Goal: Find specific page/section: Find specific page/section

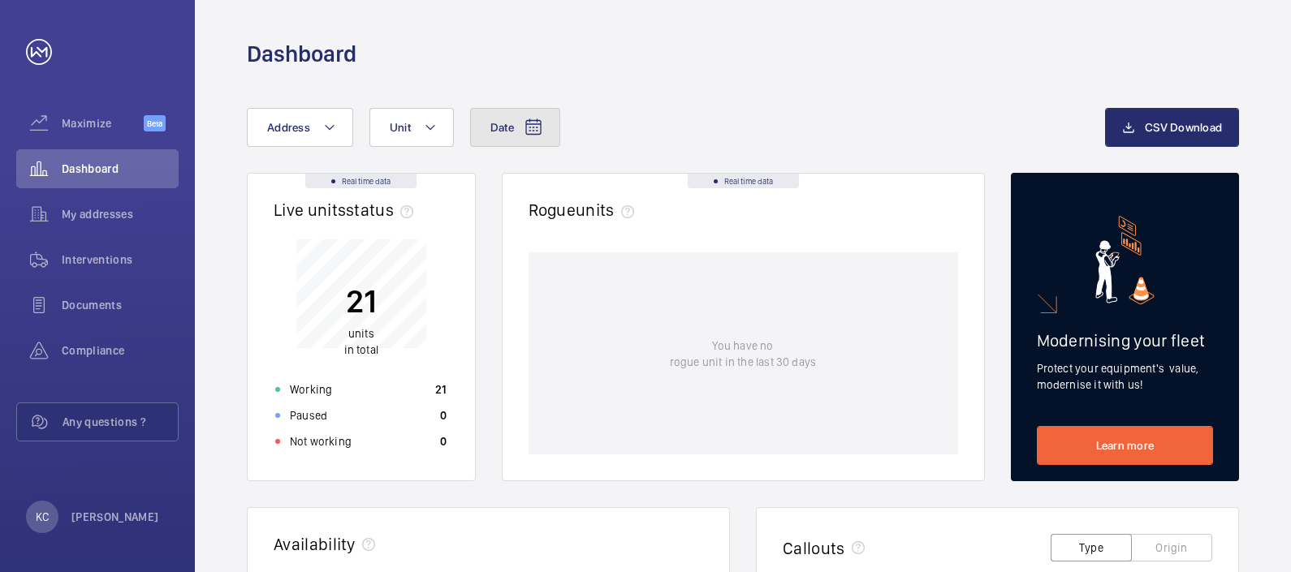
click at [529, 123] on mat-icon at bounding box center [533, 127] width 19 height 19
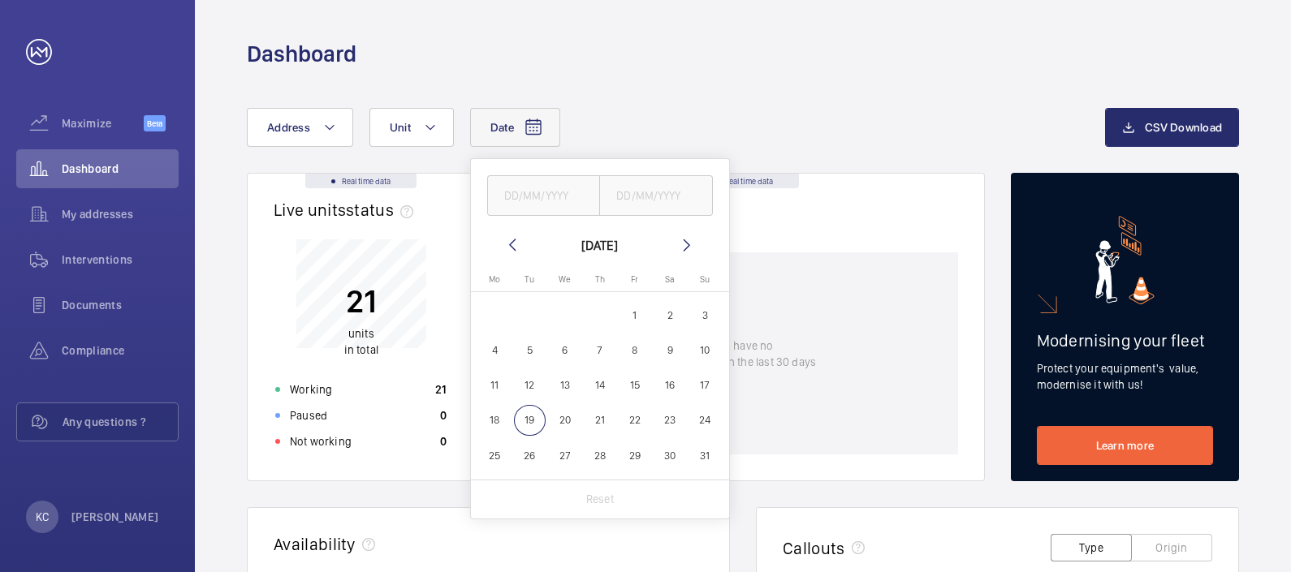
click at [499, 390] on span "11" at bounding box center [495, 385] width 32 height 32
type input "[DATE]"
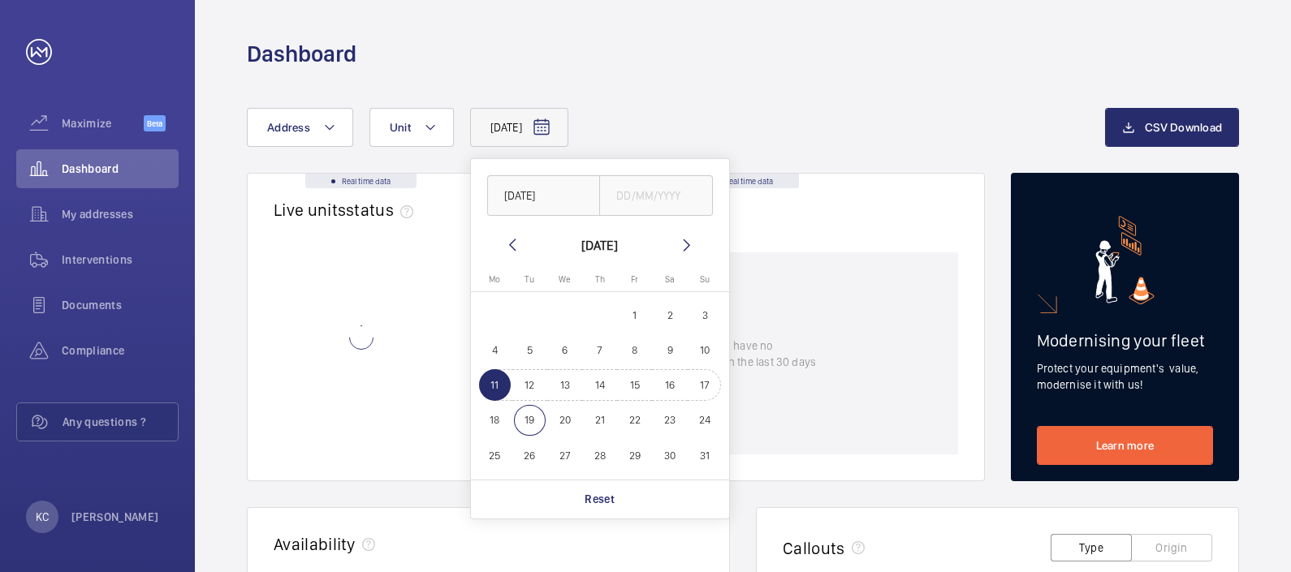
click at [701, 384] on span "17" at bounding box center [705, 385] width 32 height 32
type input "[DATE]"
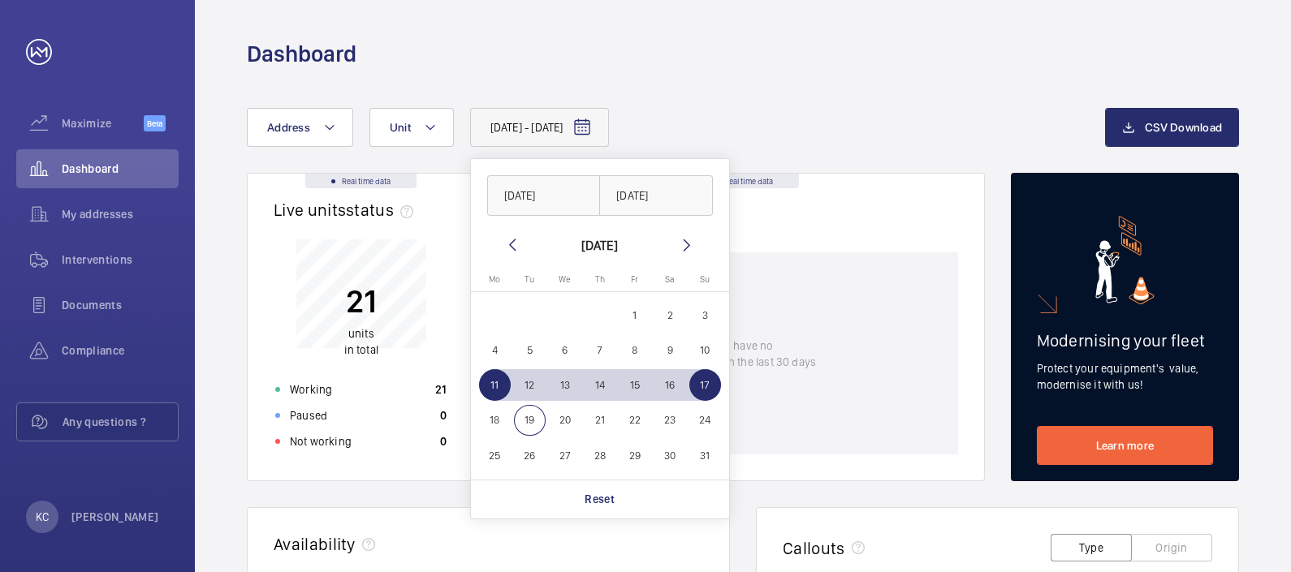
click at [817, 219] on div "Rogue units" at bounding box center [744, 218] width 430 height 37
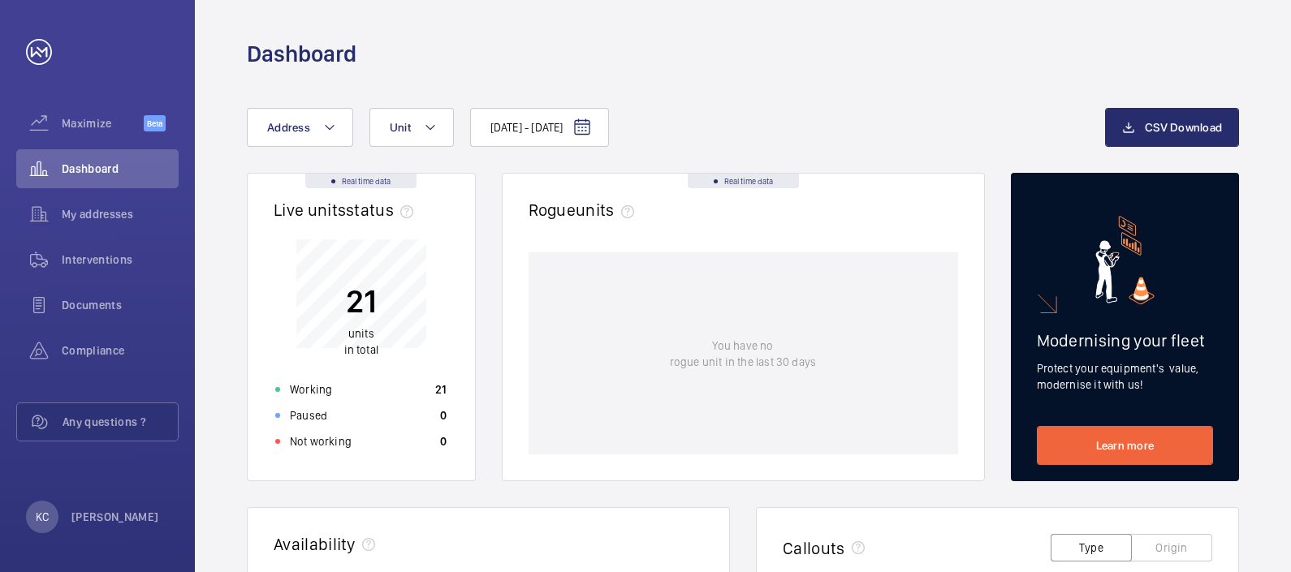
scroll to position [500, 0]
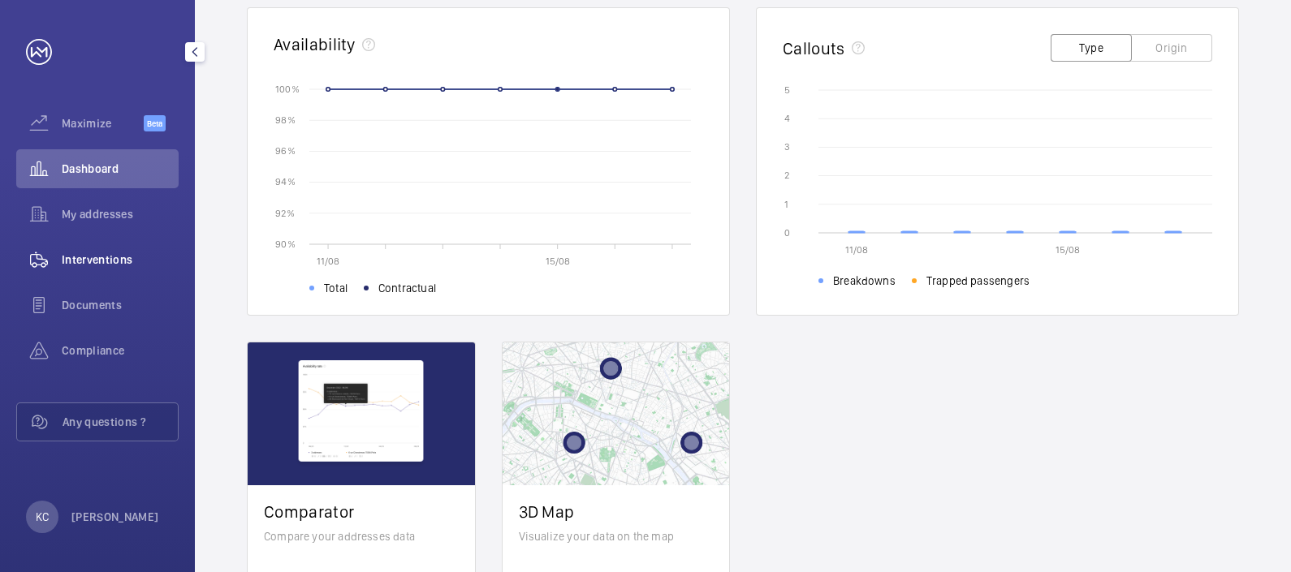
click at [71, 261] on span "Interventions" at bounding box center [120, 260] width 117 height 16
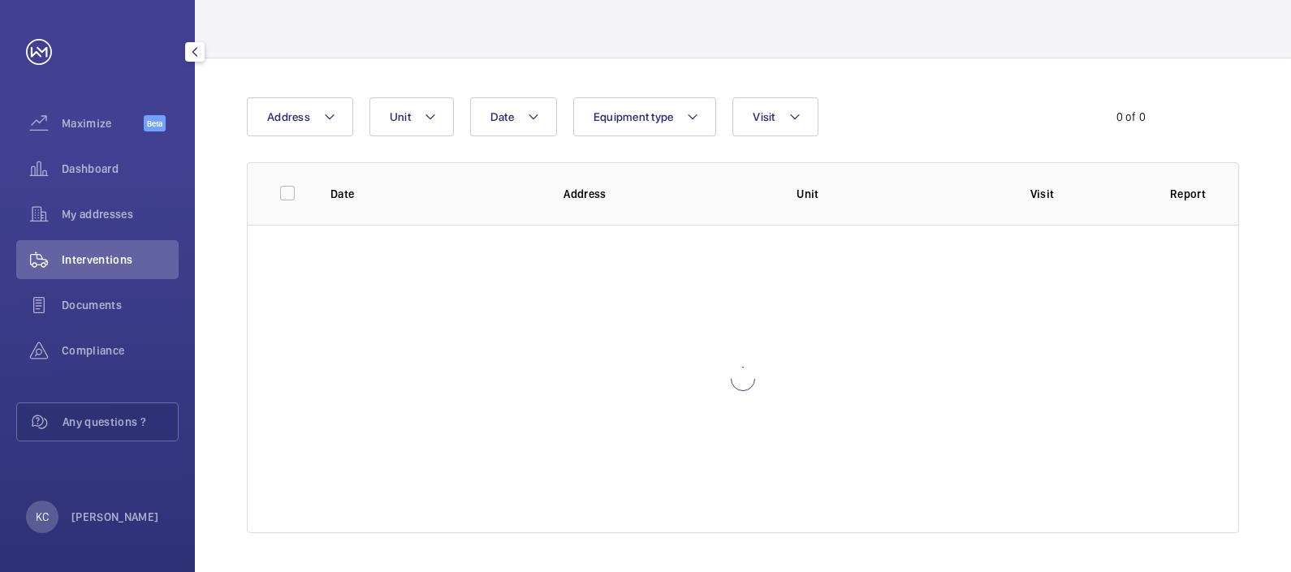
scroll to position [89, 0]
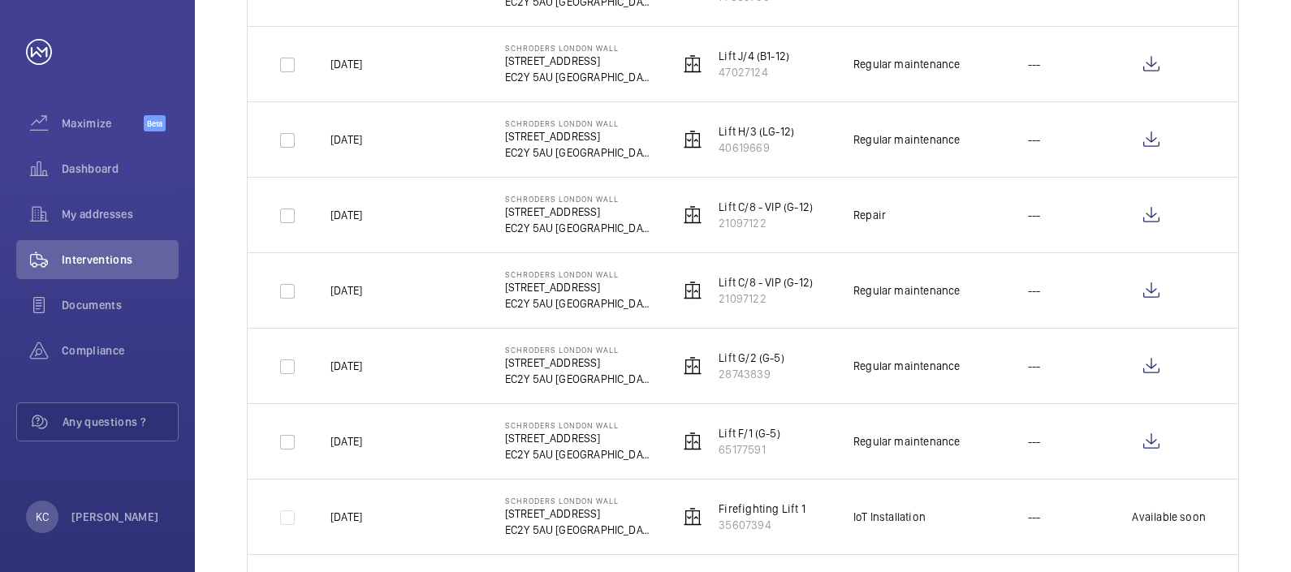
scroll to position [89, 0]
